Goal: Use online tool/utility: Utilize a website feature to perform a specific function

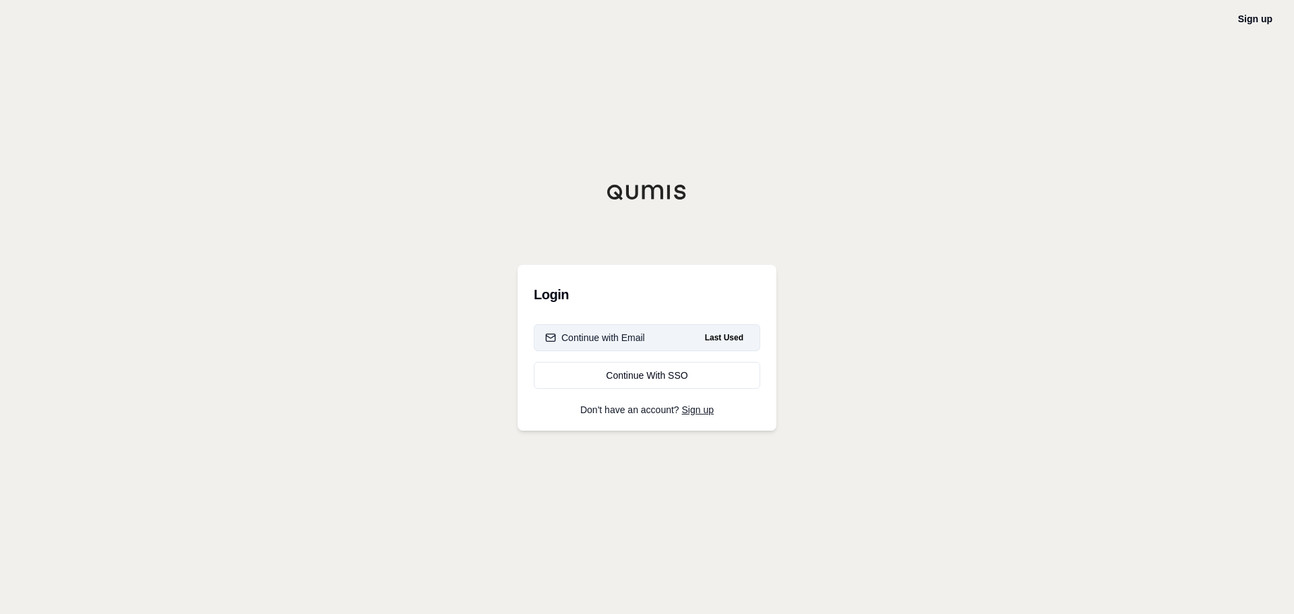
click at [630, 341] on div "Continue with Email" at bounding box center [595, 337] width 100 height 13
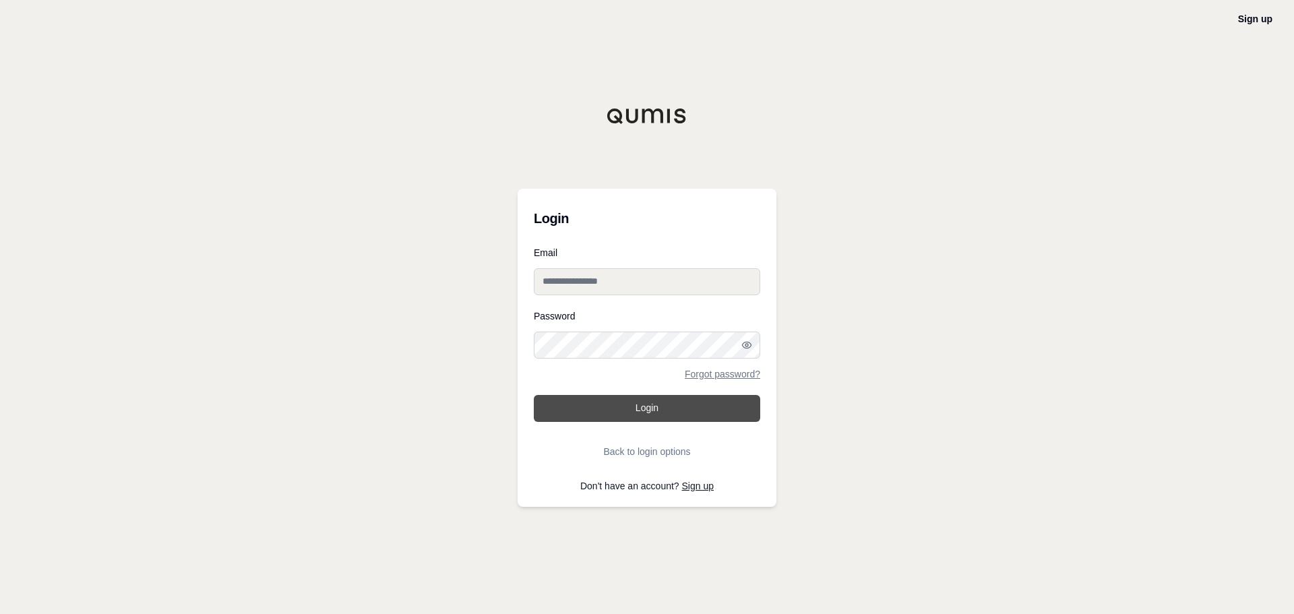
type input "**********"
click at [589, 404] on button "Login" at bounding box center [647, 408] width 226 height 27
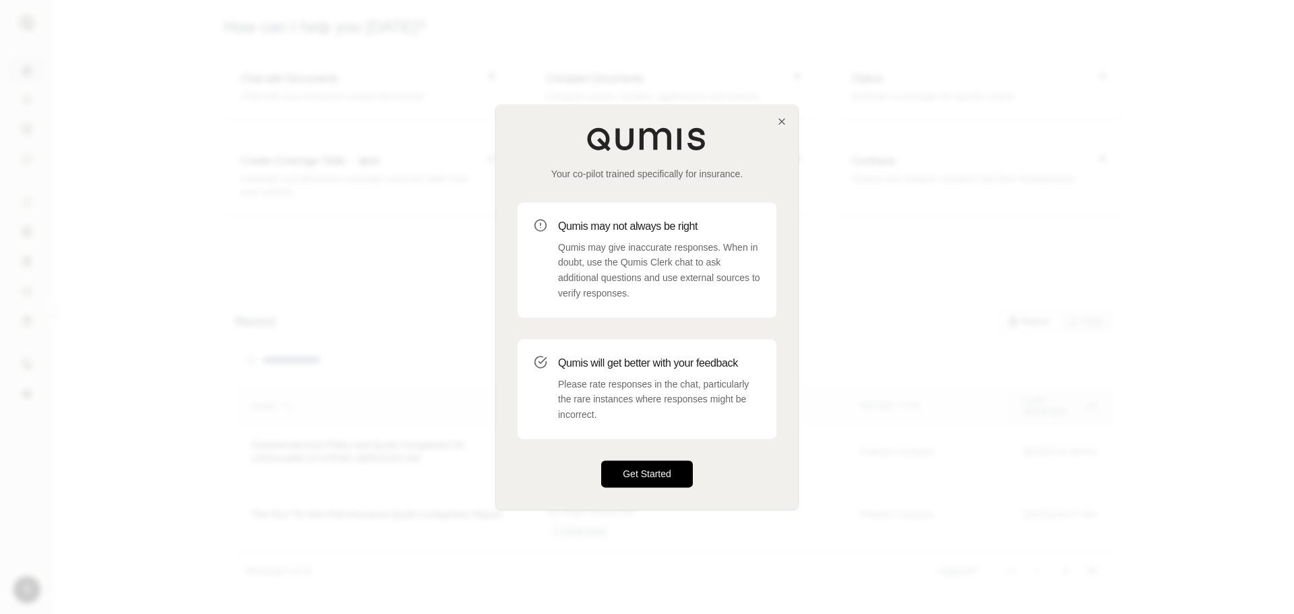
drag, startPoint x: 640, startPoint y: 471, endPoint x: 660, endPoint y: 468, distance: 20.4
click at [640, 472] on button "Get Started" at bounding box center [647, 473] width 92 height 27
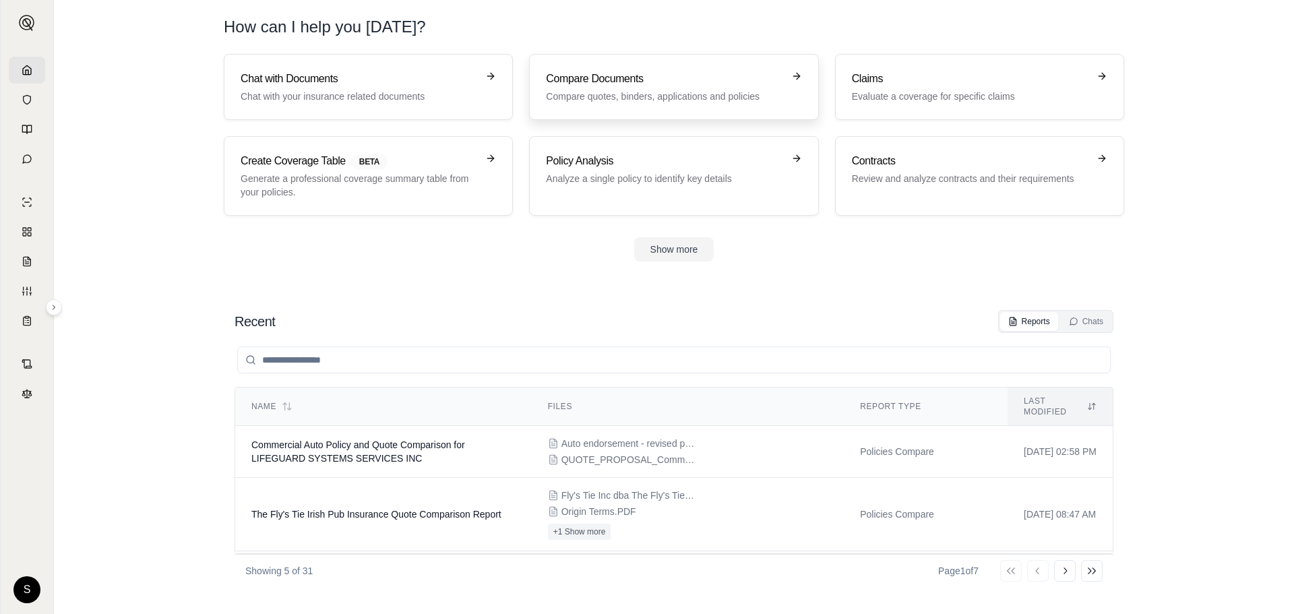
click at [636, 101] on p "Compare quotes, binders, applications and policies" at bounding box center [664, 96] width 237 height 13
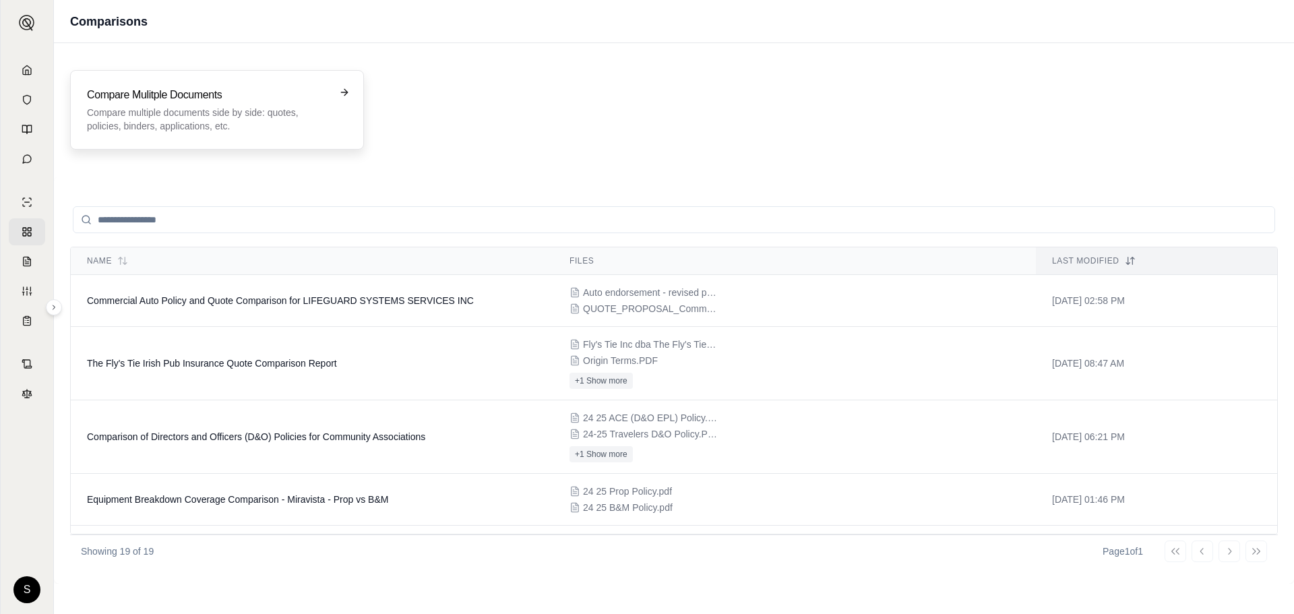
click at [262, 125] on p "Compare multiple documents side by side: quotes, policies, binders, application…" at bounding box center [207, 119] width 241 height 27
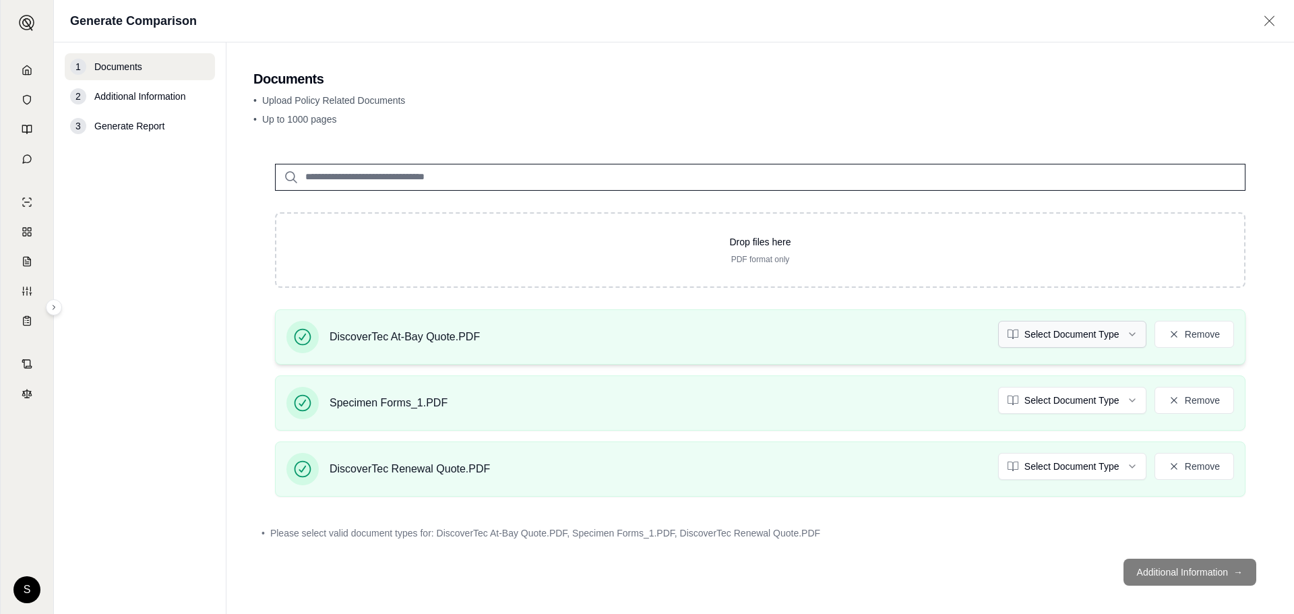
click at [1048, 339] on html "S Generate Comparison 1 Documents 2 Additional Information 3 Generate Report Do…" at bounding box center [647, 307] width 1294 height 614
click at [1031, 336] on html "S Generate Comparison 1 Documents 2 Additional Information 3 Generate Report Do…" at bounding box center [647, 307] width 1294 height 614
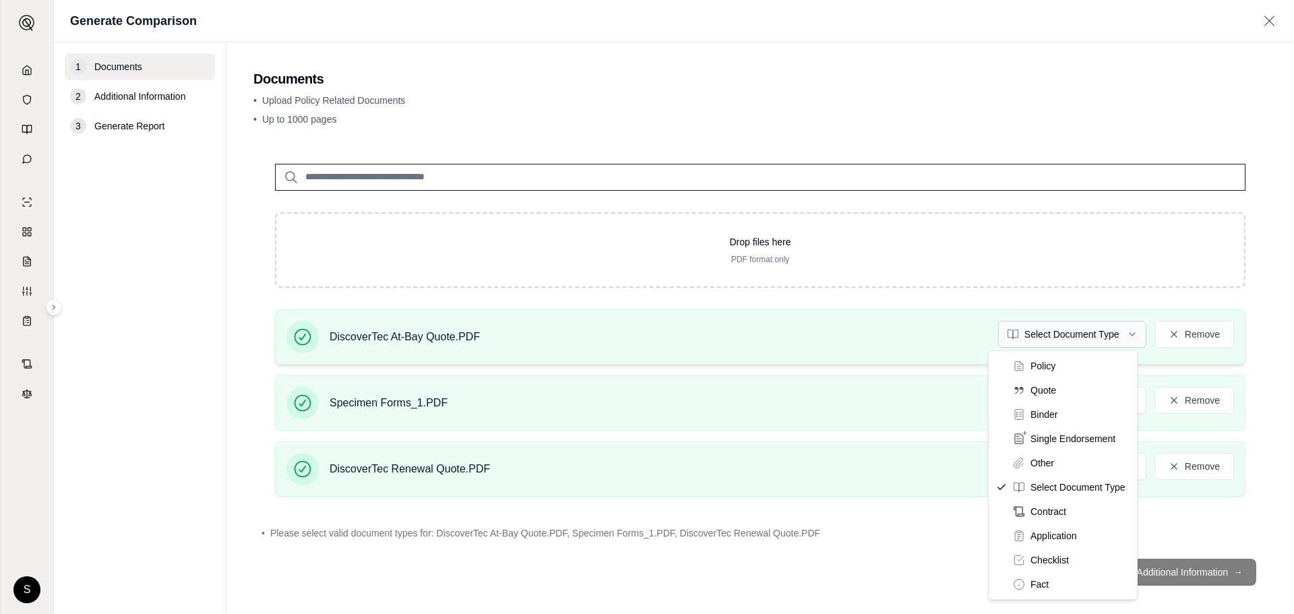
click at [1033, 336] on html "S Generate Comparison 1 Documents 2 Additional Information 3 Generate Report Do…" at bounding box center [647, 307] width 1294 height 614
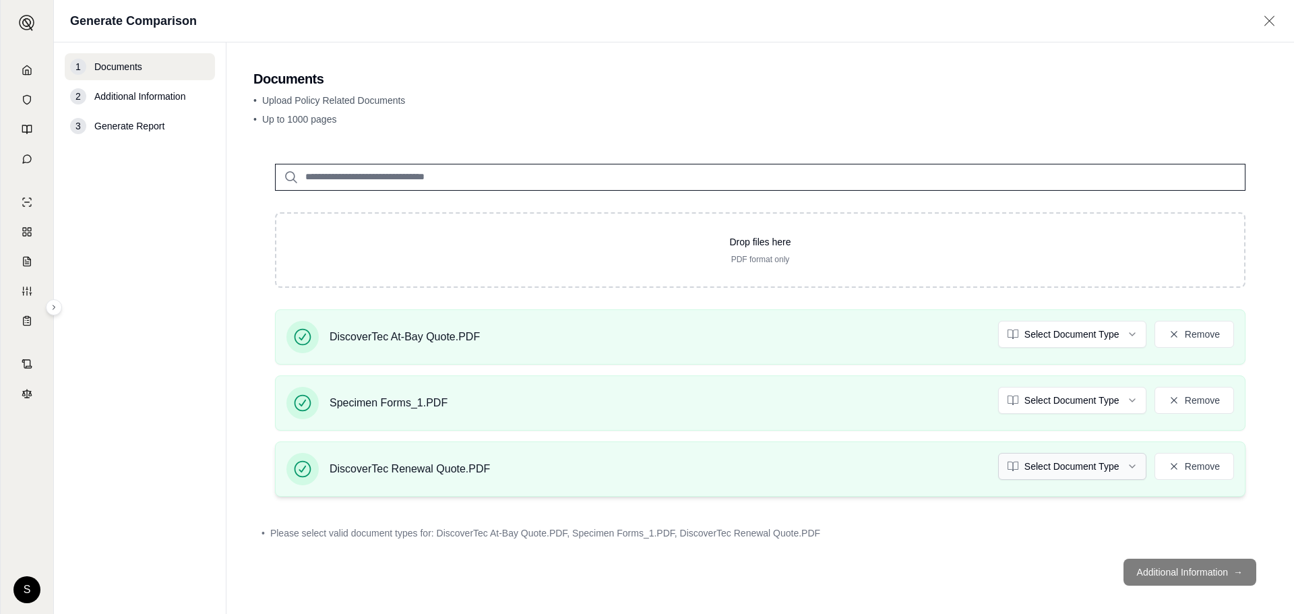
click at [1029, 463] on html "S Generate Comparison 1 Documents 2 Additional Information 3 Generate Report Do…" at bounding box center [647, 307] width 1294 height 614
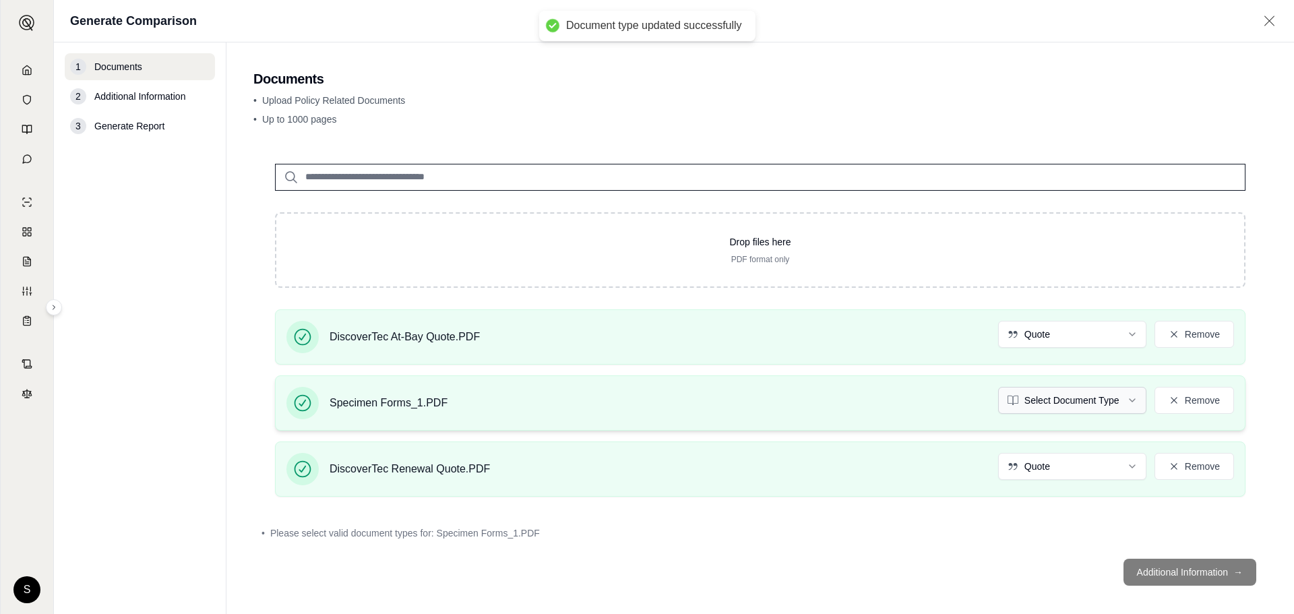
click at [1041, 402] on html "Document type updated successfully Document type updated successfully S Generat…" at bounding box center [647, 307] width 1294 height 614
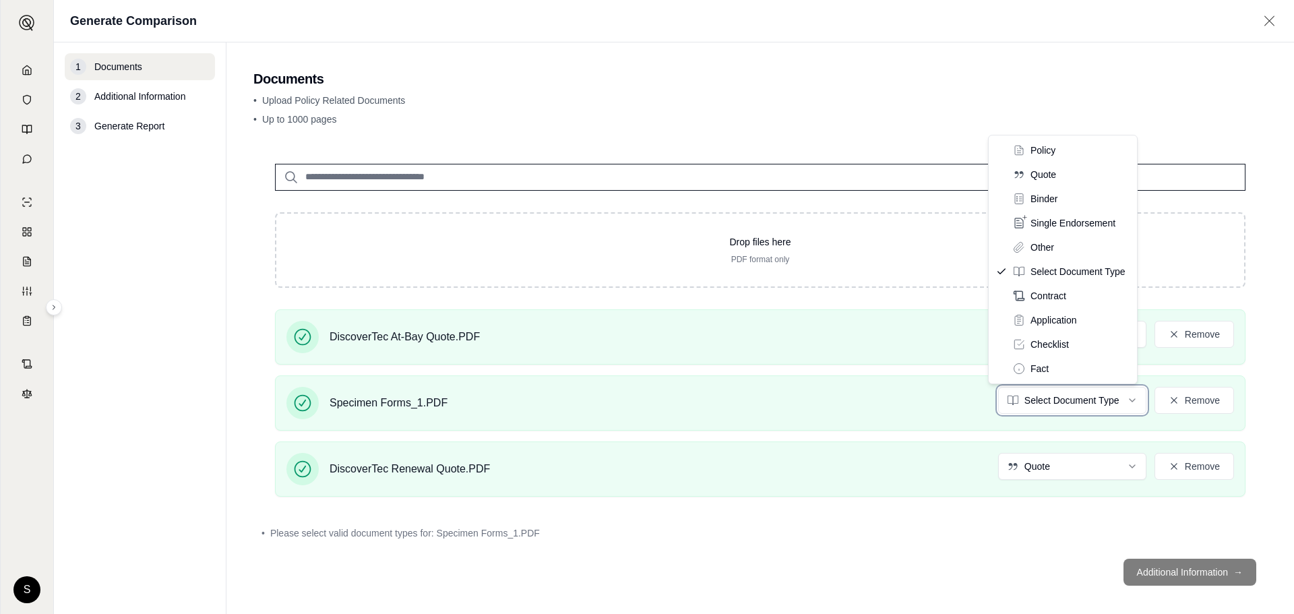
click at [701, 526] on html "S Generate Comparison 1 Documents 2 Additional Information 3 Generate Report Do…" at bounding box center [647, 307] width 1294 height 614
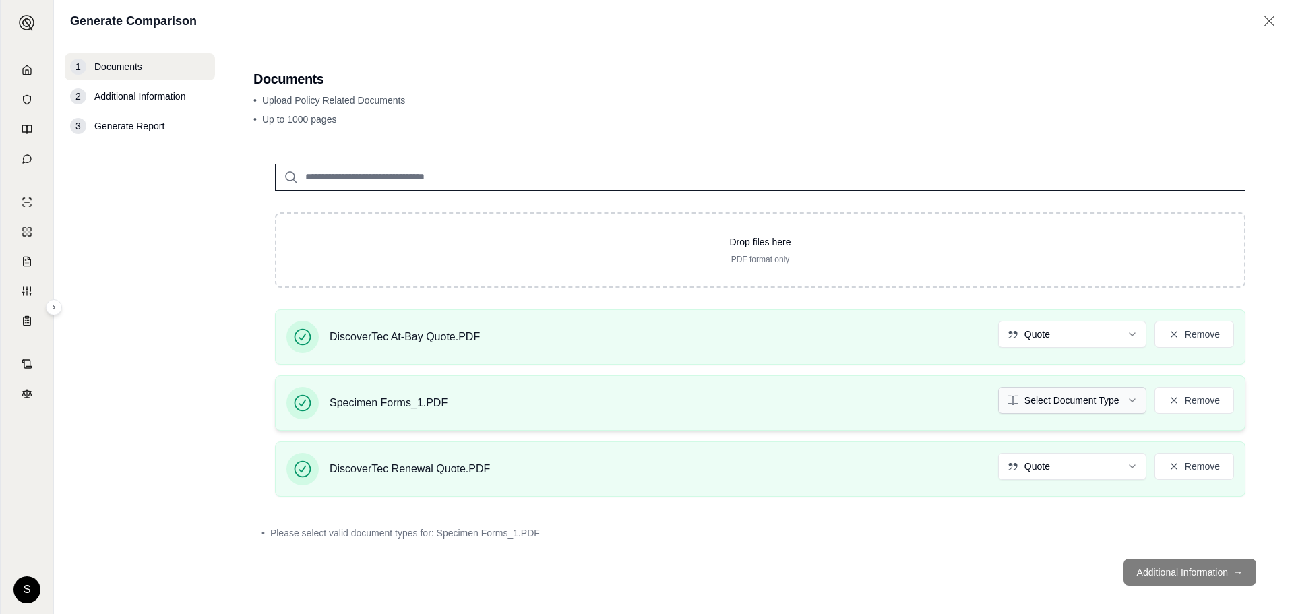
click at [1048, 403] on html "S Generate Comparison 1 Documents 2 Additional Information 3 Generate Report Do…" at bounding box center [647, 307] width 1294 height 614
click at [644, 390] on html "S Generate Comparison 1 Documents 2 Additional Information 3 Generate Report Do…" at bounding box center [647, 307] width 1294 height 614
click at [1169, 402] on icon at bounding box center [1174, 400] width 11 height 11
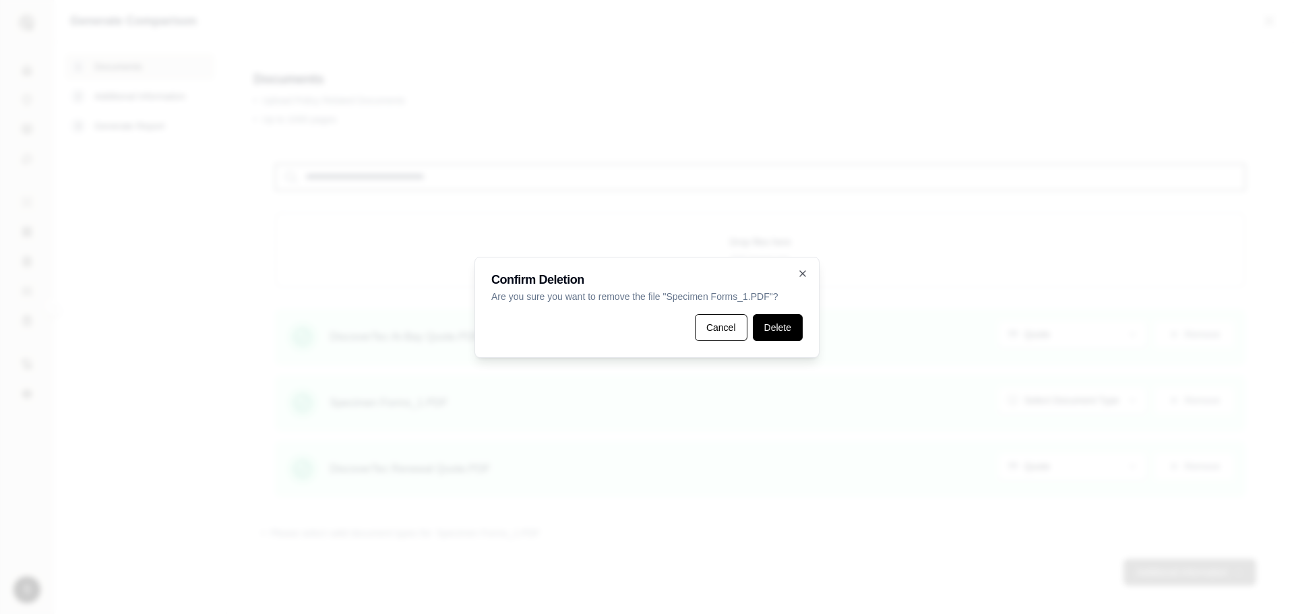
click at [784, 336] on button "Delete" at bounding box center [778, 327] width 50 height 27
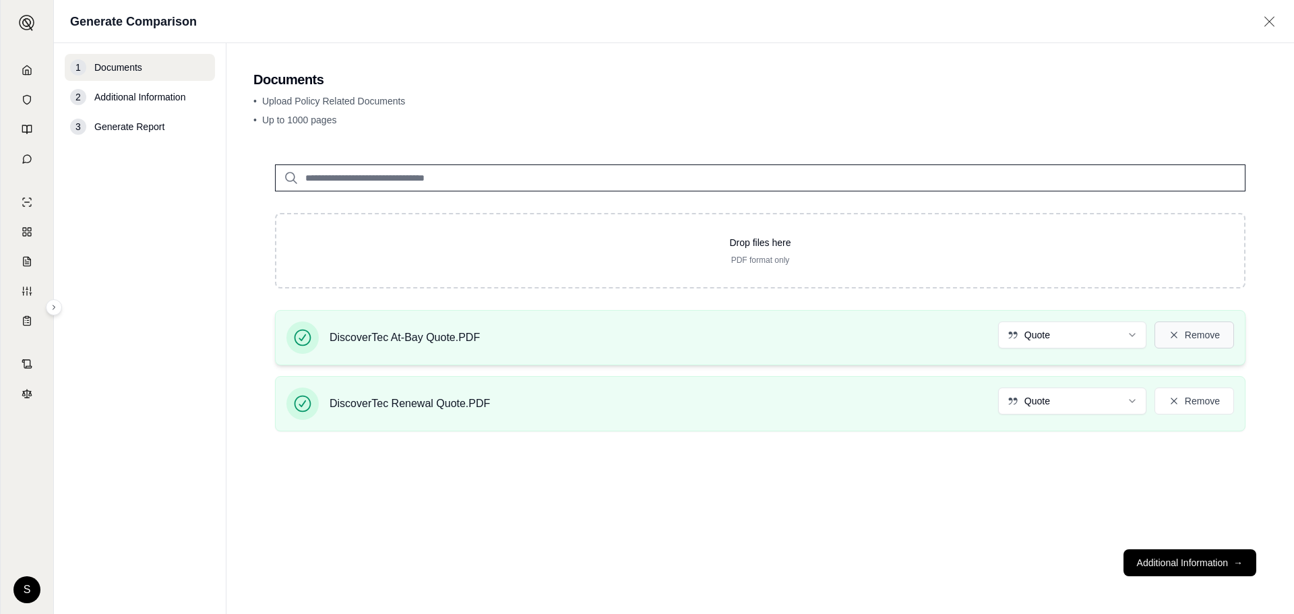
click at [1186, 336] on button "Remove" at bounding box center [1195, 335] width 80 height 27
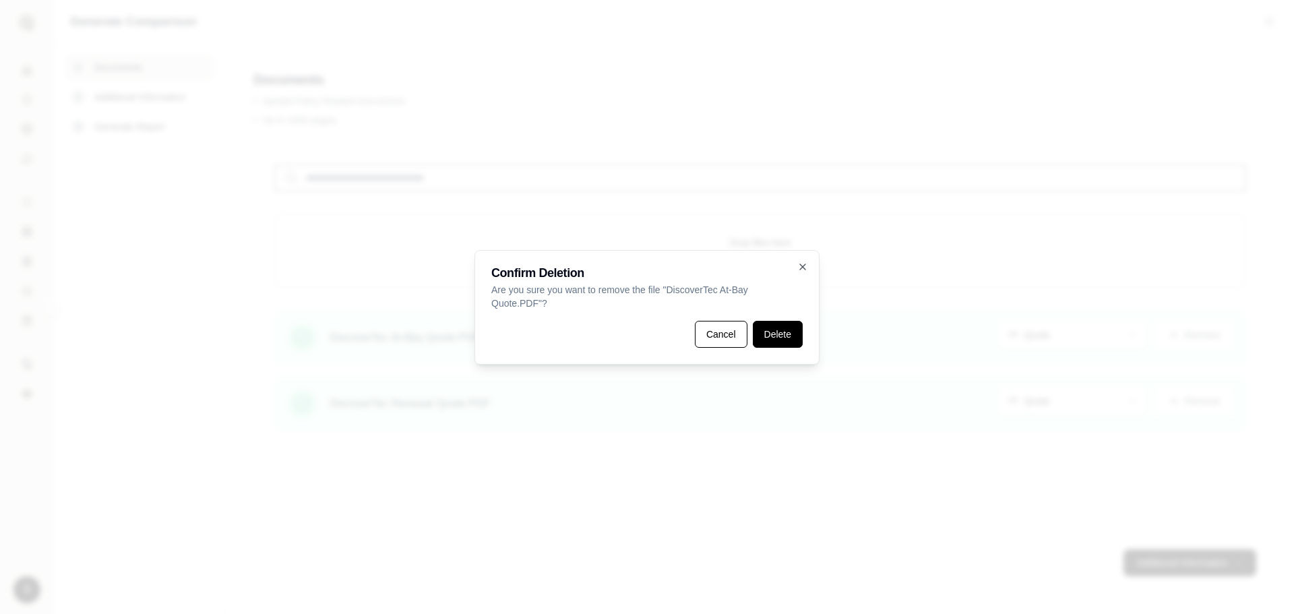
click at [775, 332] on button "Delete" at bounding box center [778, 334] width 50 height 27
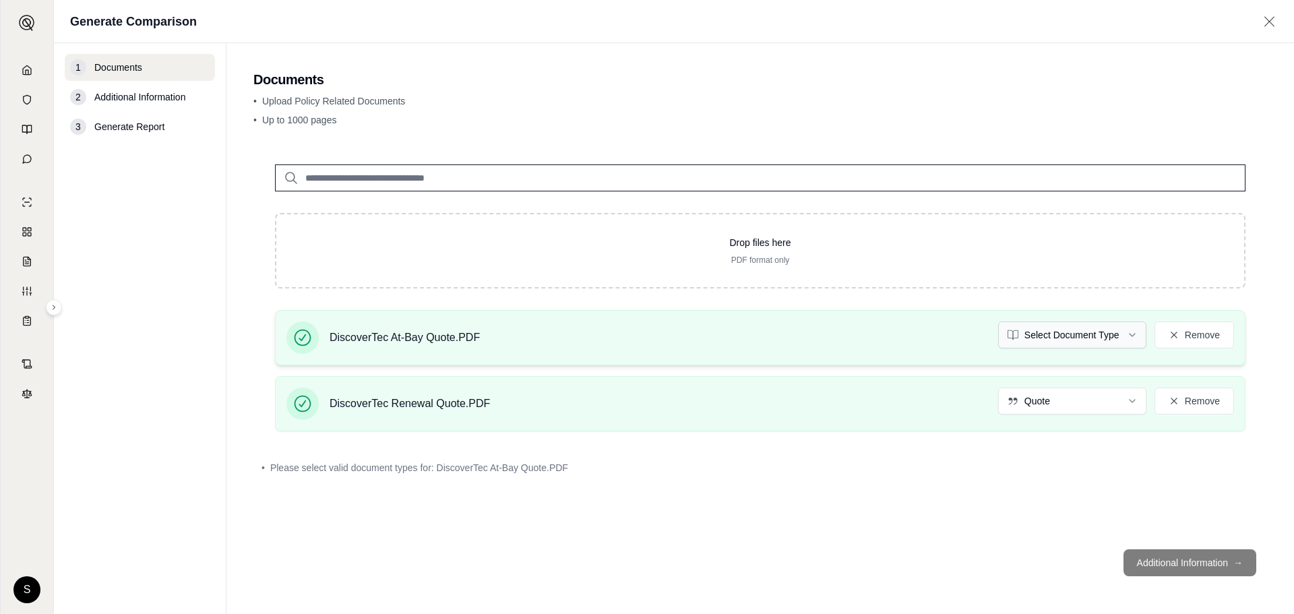
click at [1066, 336] on html "S Generate Comparison 1 Documents 2 Additional Information 3 Generate Report Do…" at bounding box center [647, 307] width 1294 height 614
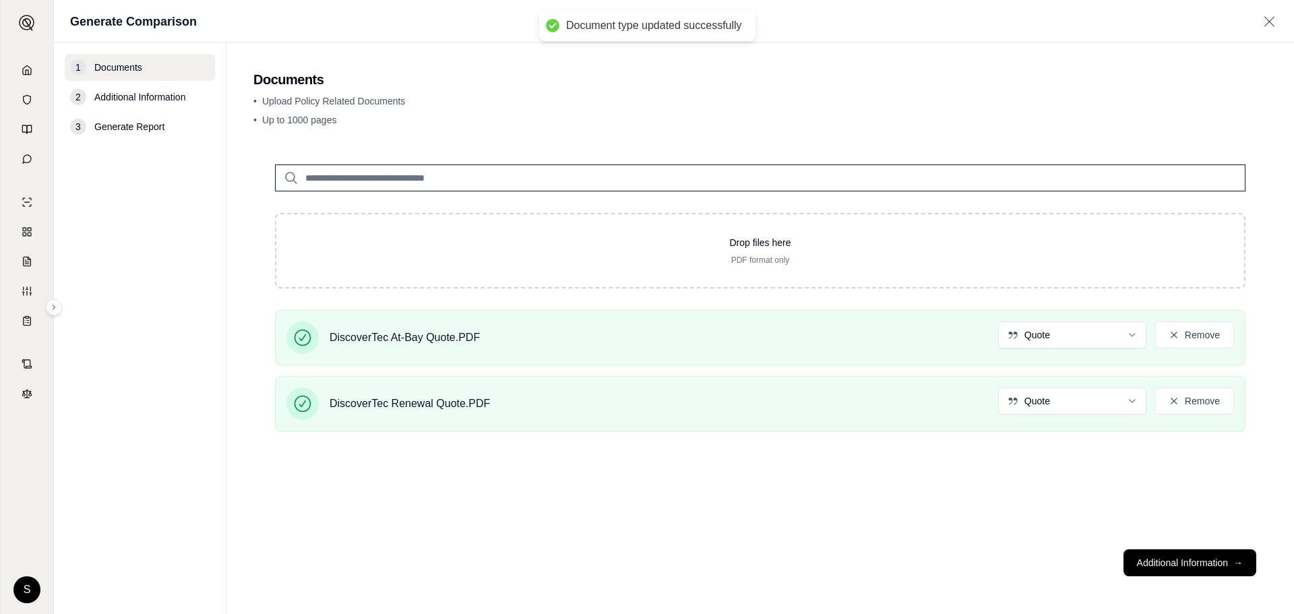
click at [982, 510] on div "Drop files here PDF format only DiscoverTec At-Bay Quote.PDF Quote Remove Disco…" at bounding box center [760, 341] width 1014 height 396
click at [1149, 557] on button "Additional Information →" at bounding box center [1190, 562] width 133 height 27
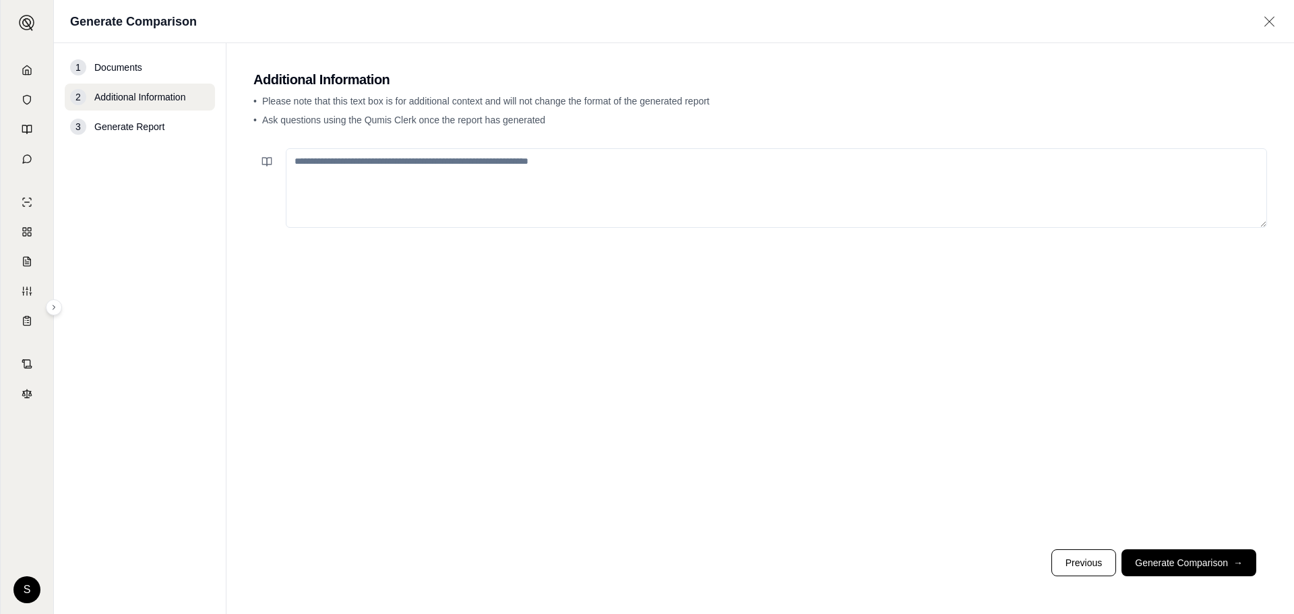
click at [561, 192] on textarea at bounding box center [776, 188] width 981 height 80
click at [1155, 562] on button "Generate Comparison →" at bounding box center [1189, 562] width 135 height 27
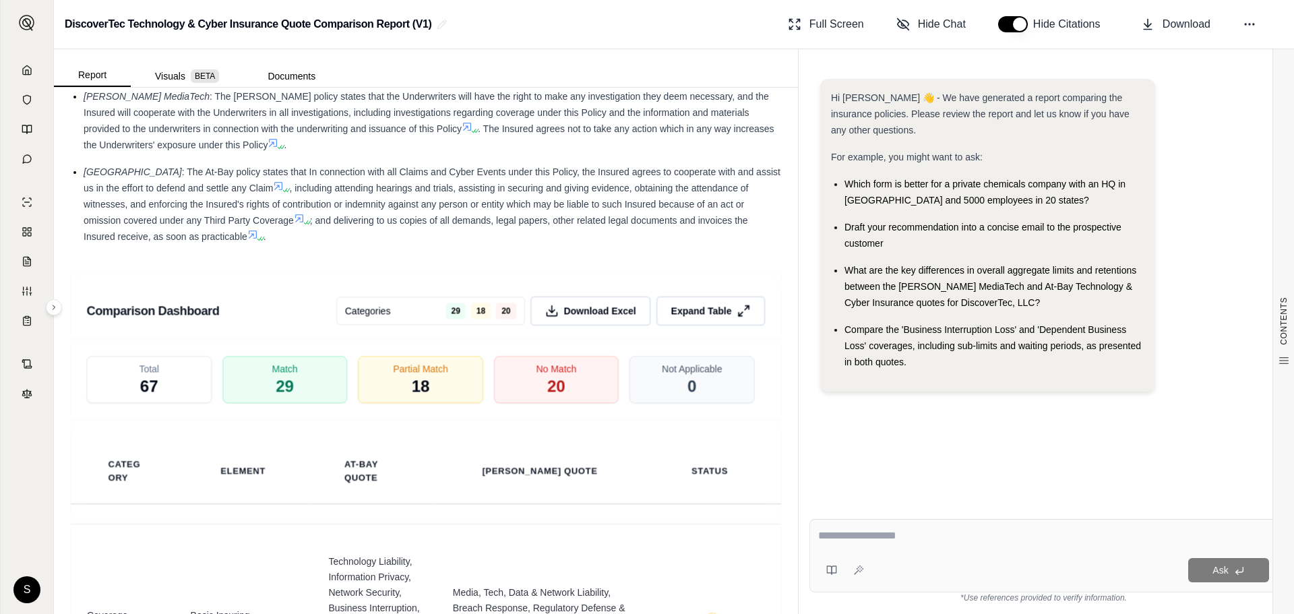
scroll to position [2629, 0]
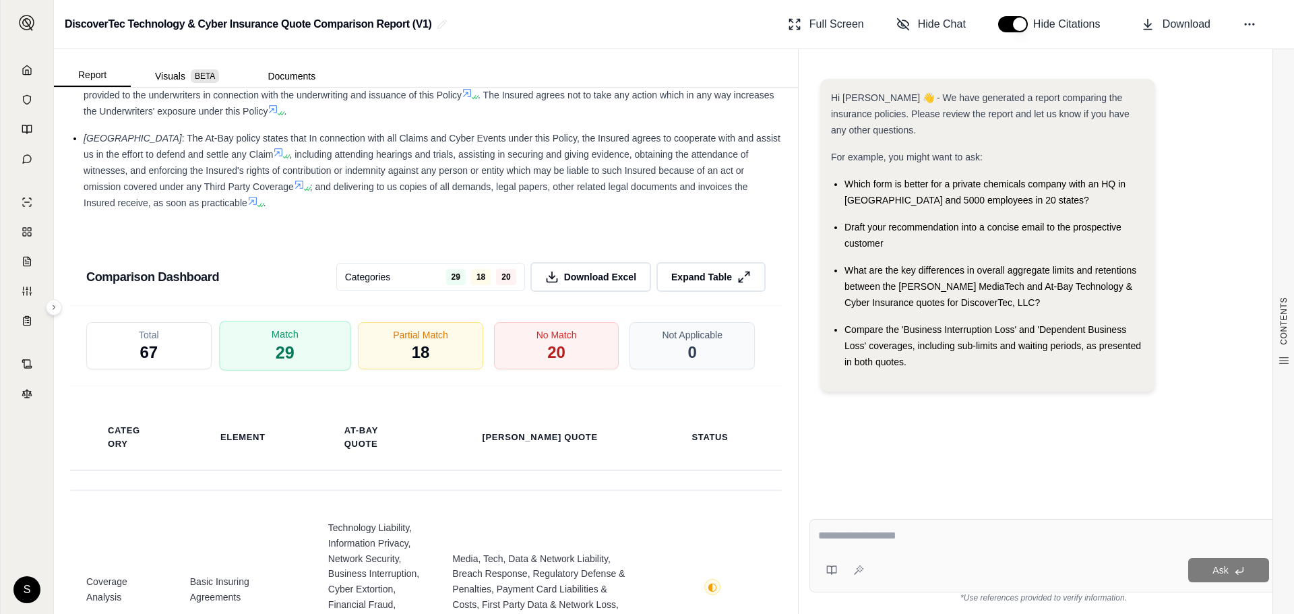
click at [326, 321] on div "Match 29" at bounding box center [284, 346] width 131 height 50
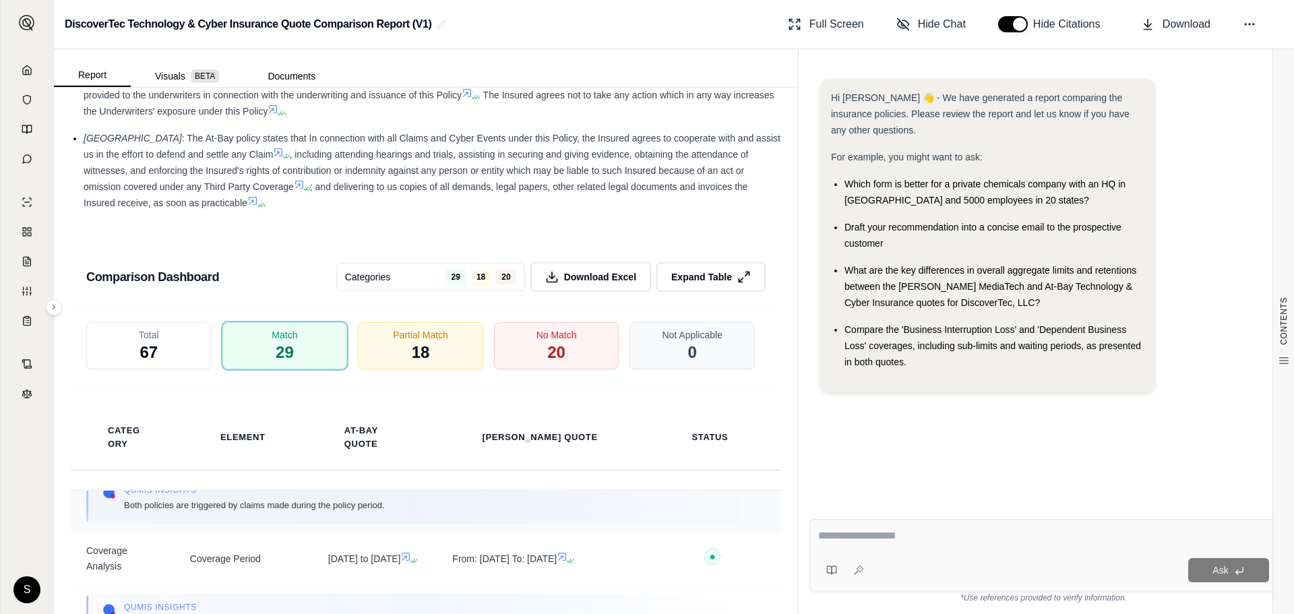
scroll to position [202, 0]
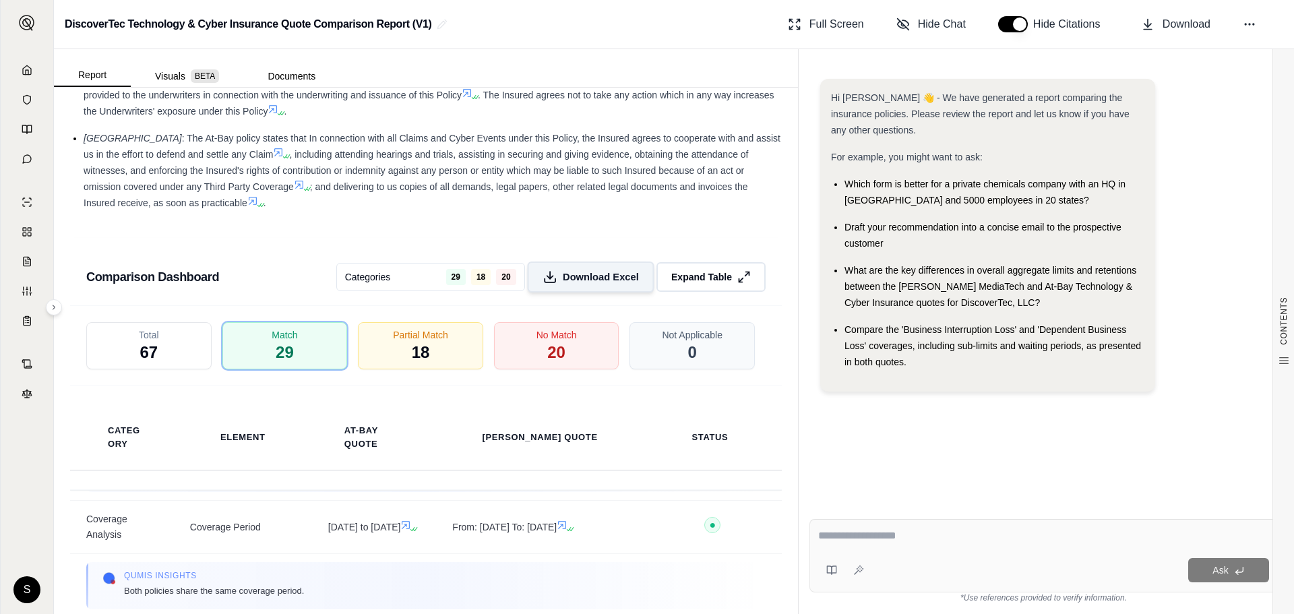
click at [586, 270] on span "Download Excel" at bounding box center [601, 277] width 76 height 14
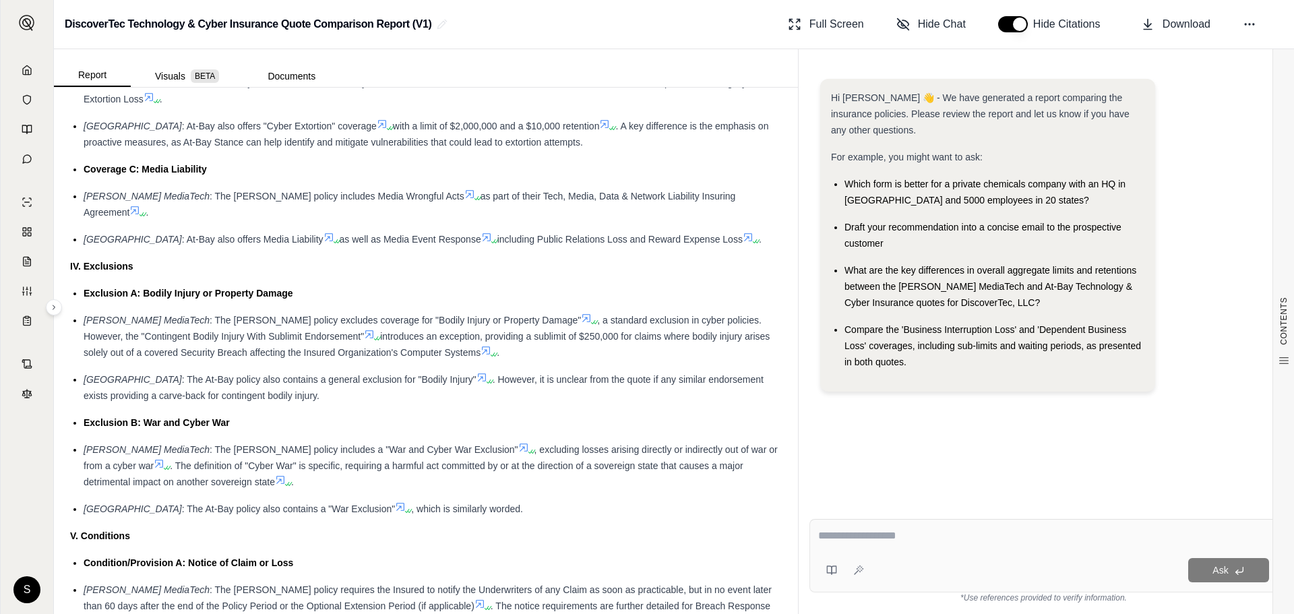
scroll to position [1955, 0]
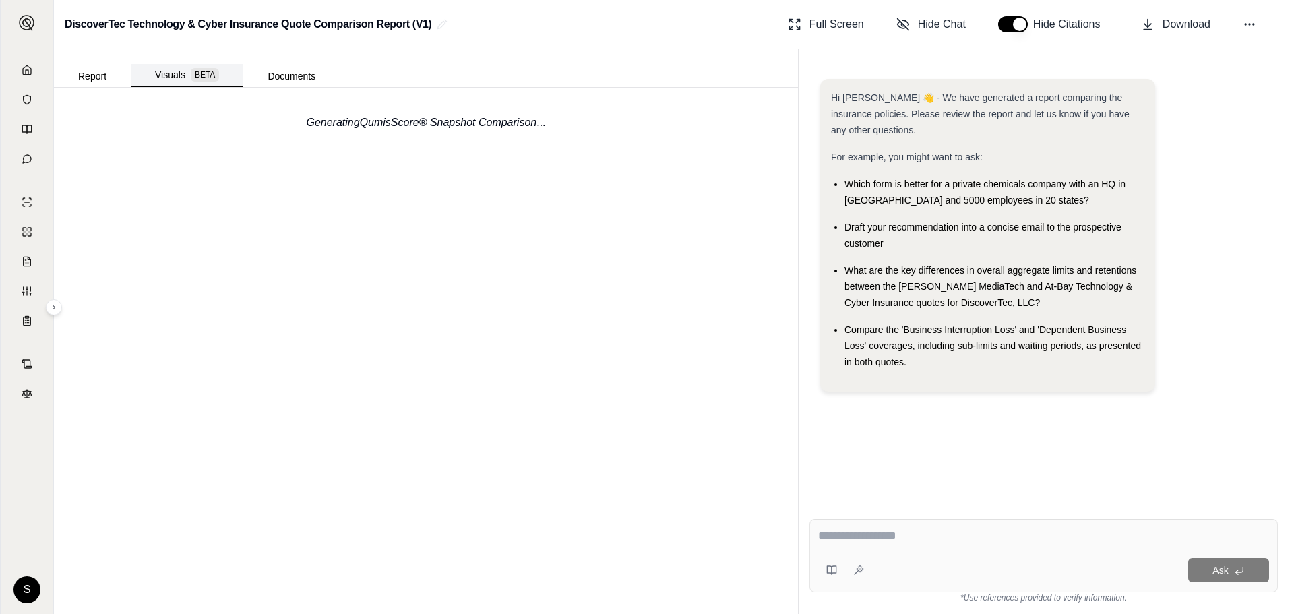
click at [169, 75] on button "Visuals BETA" at bounding box center [187, 75] width 113 height 23
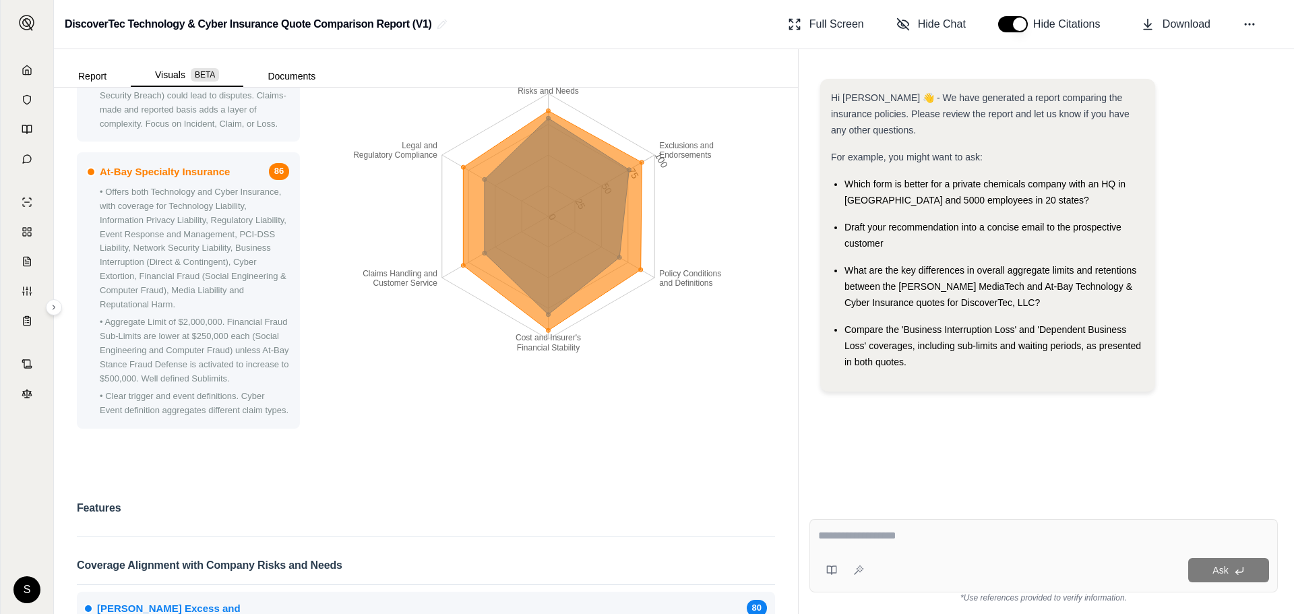
scroll to position [0, 0]
